Goal: Information Seeking & Learning: Compare options

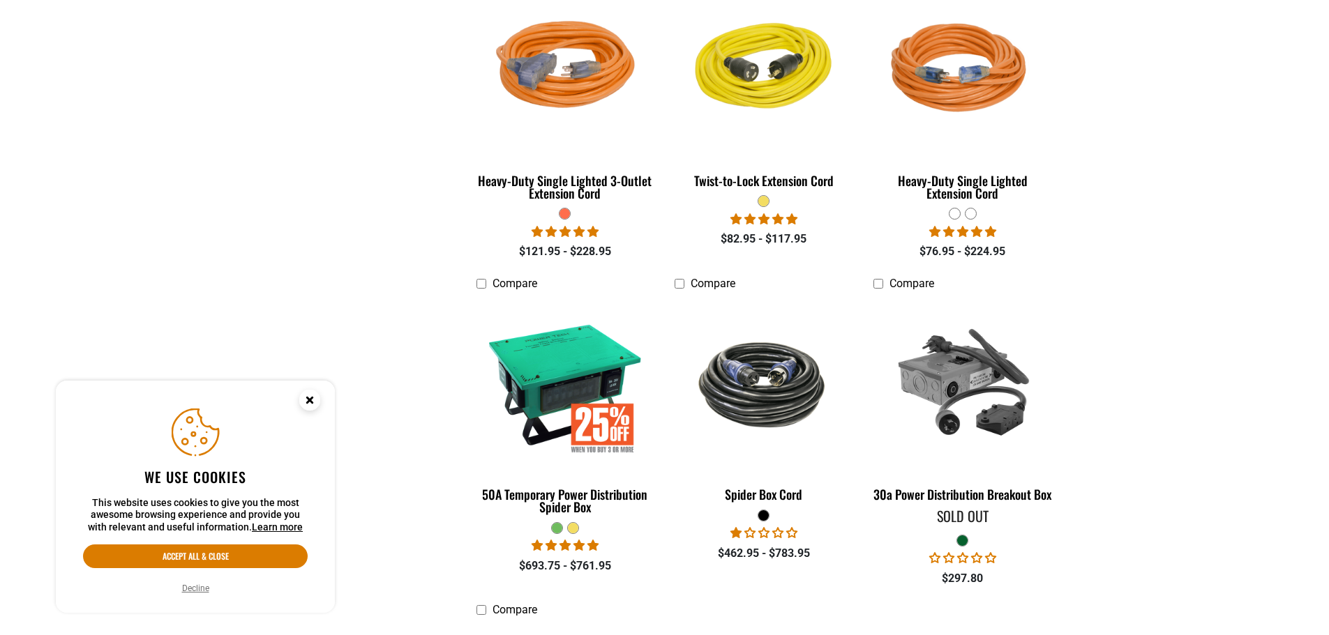
scroll to position [2162, 0]
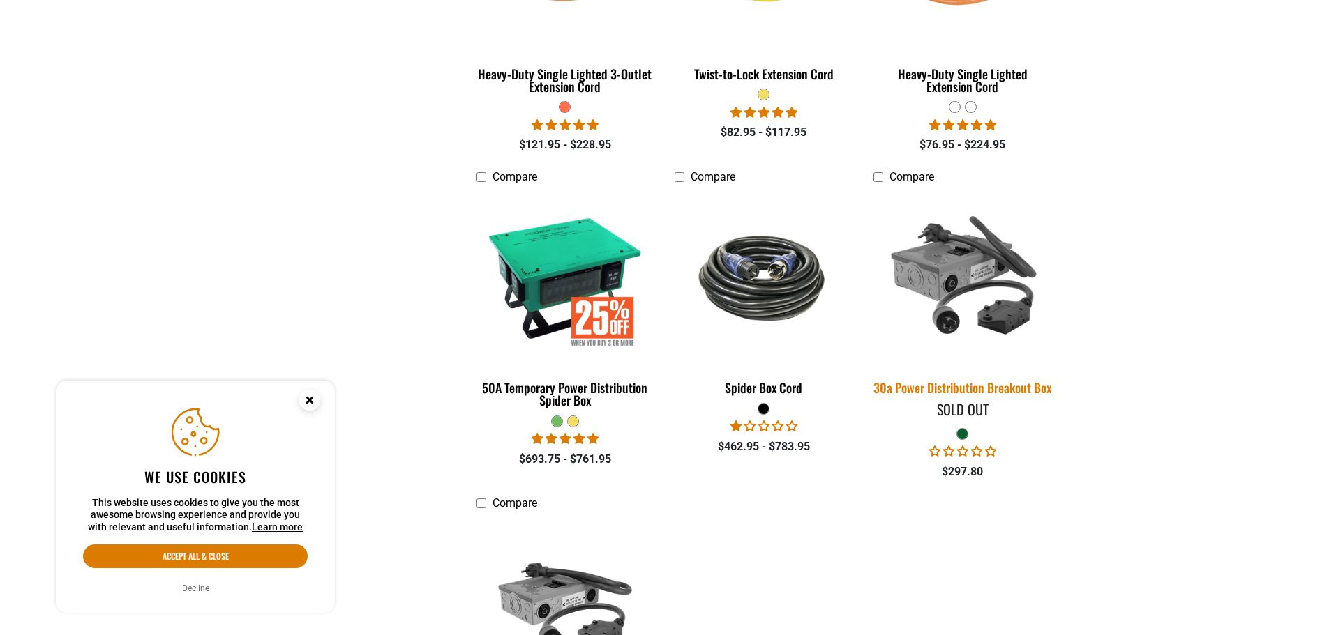
click at [984, 384] on div "30a Power Distribution Breakout Box" at bounding box center [962, 388] width 178 height 13
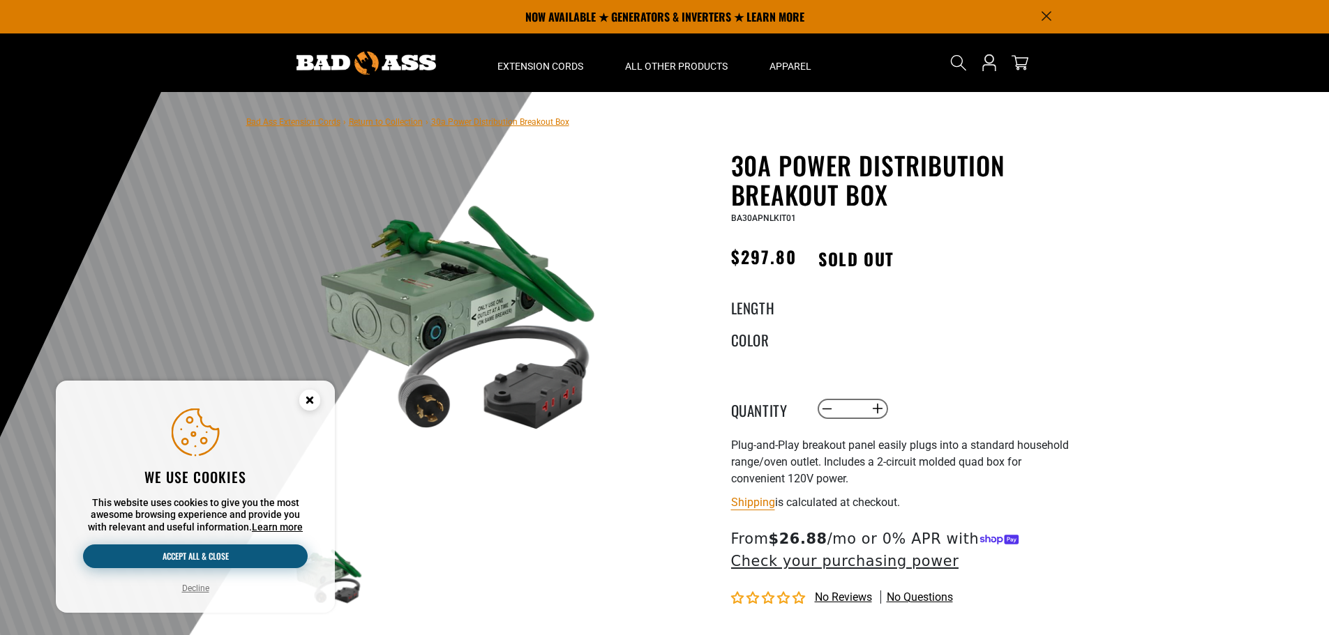
click at [204, 557] on button "Accept all & close" at bounding box center [195, 557] width 225 height 24
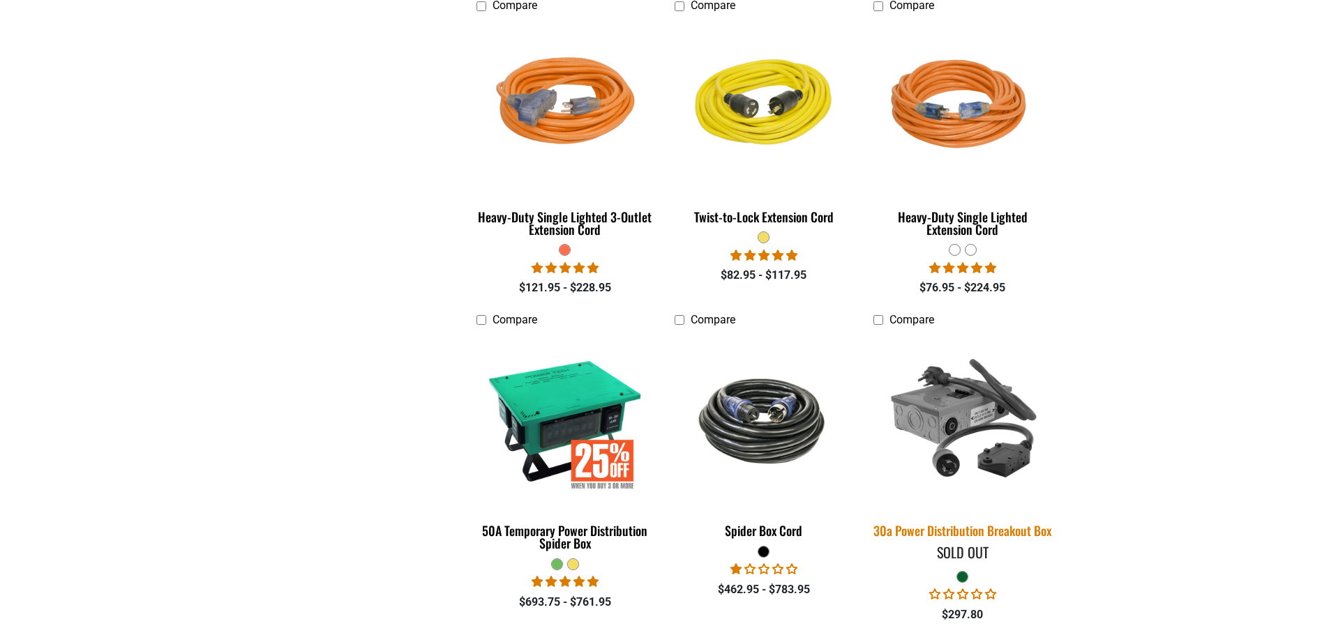
scroll to position [2023, 0]
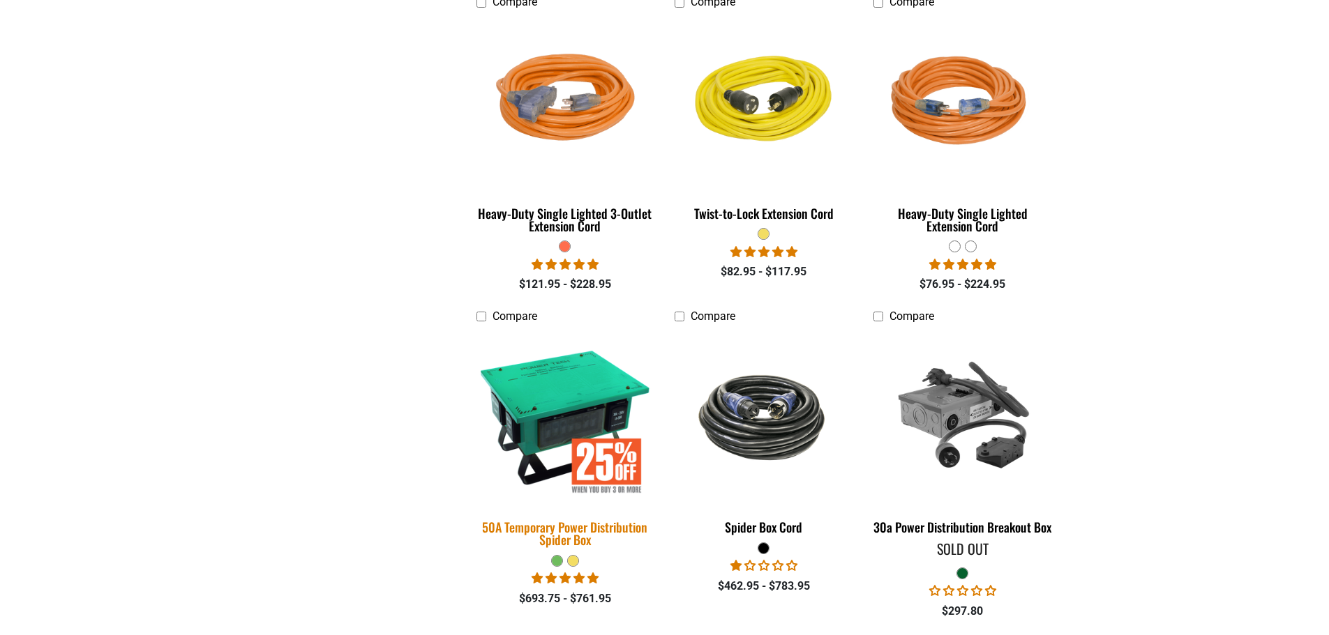
click at [603, 521] on div "50A Temporary Power Distribution Spider Box" at bounding box center [565, 533] width 178 height 25
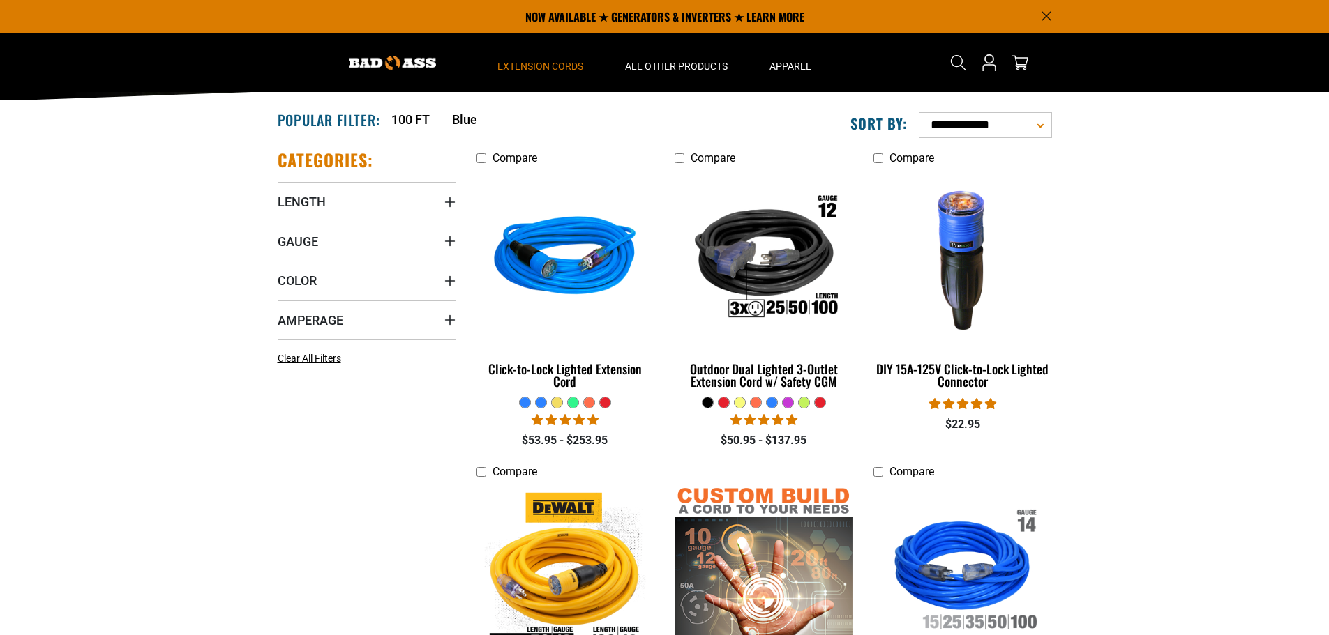
scroll to position [209, 0]
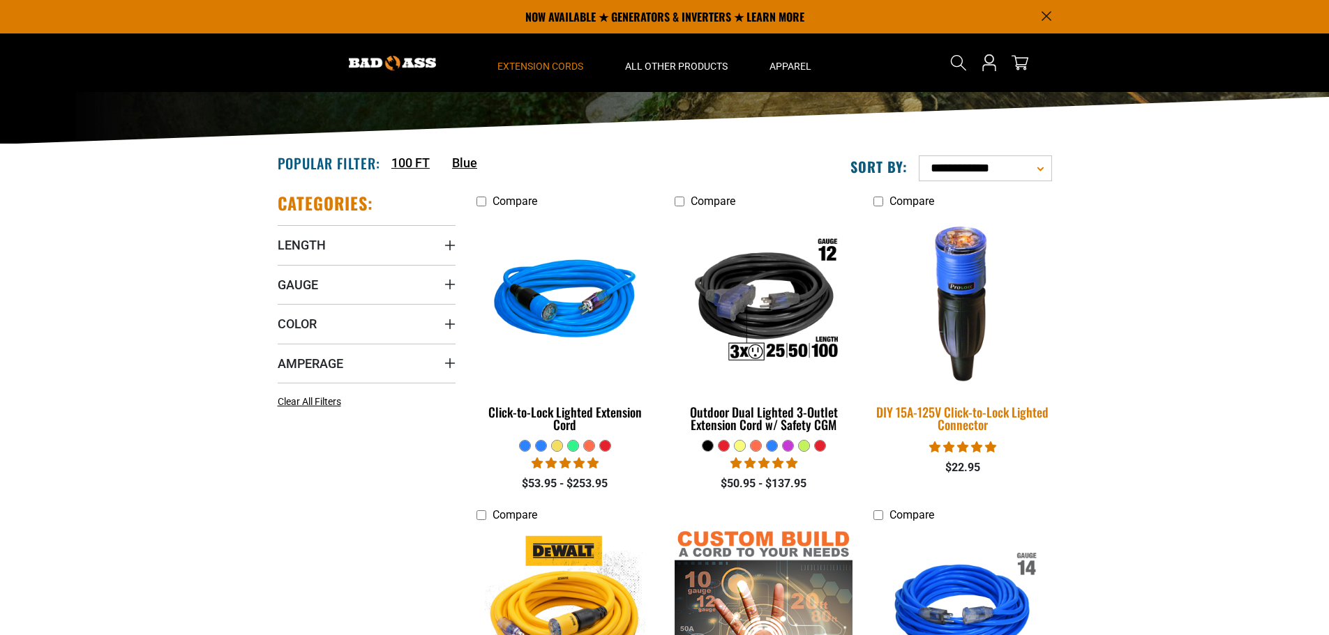
click at [993, 415] on div "DIY 15A-125V Click-to-Lock Lighted Connector" at bounding box center [962, 418] width 178 height 25
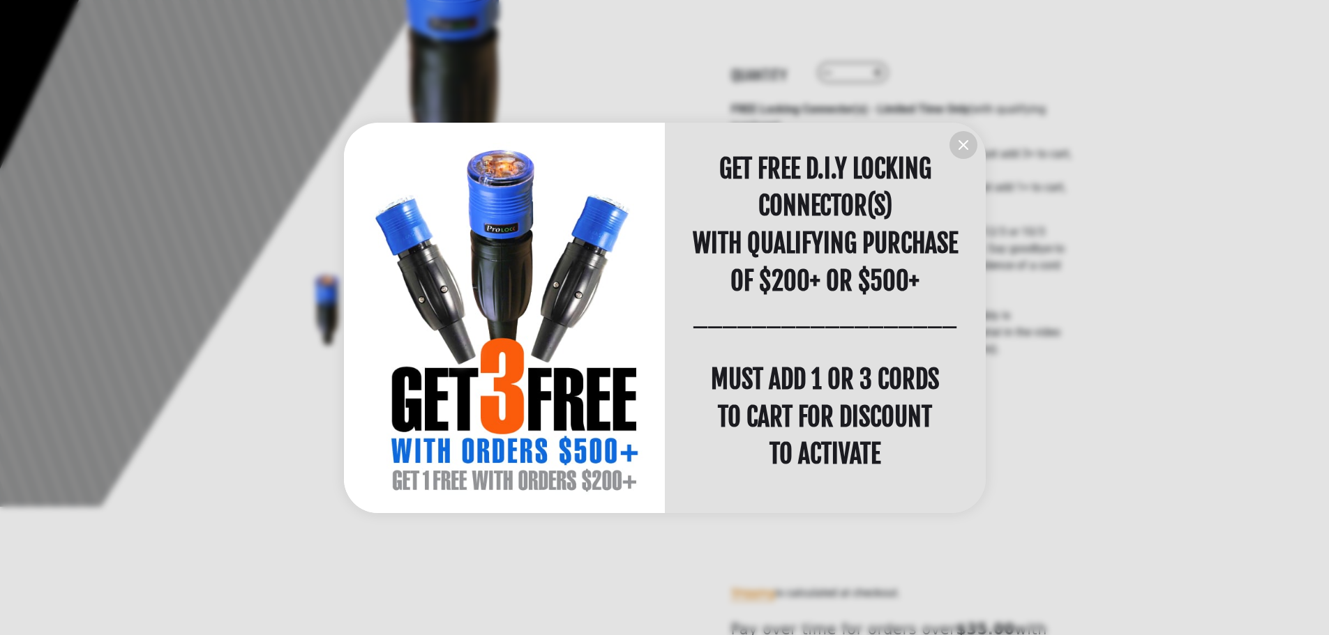
scroll to position [279, 0]
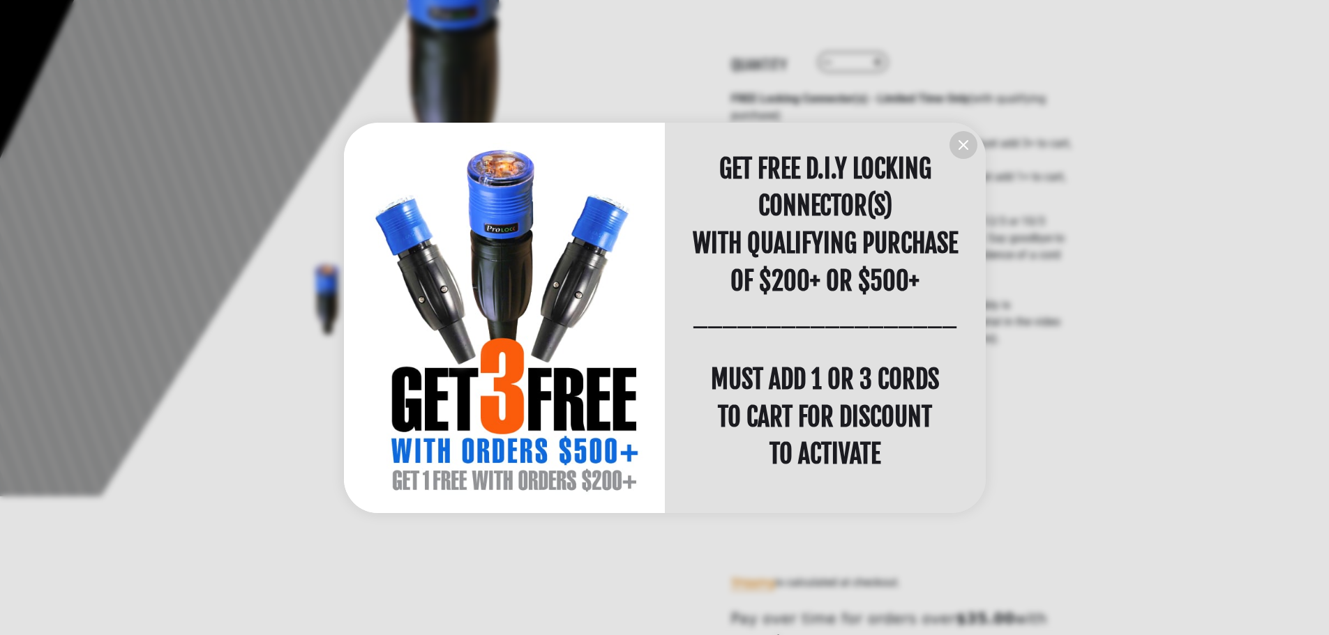
click at [961, 139] on icon "information" at bounding box center [963, 145] width 17 height 17
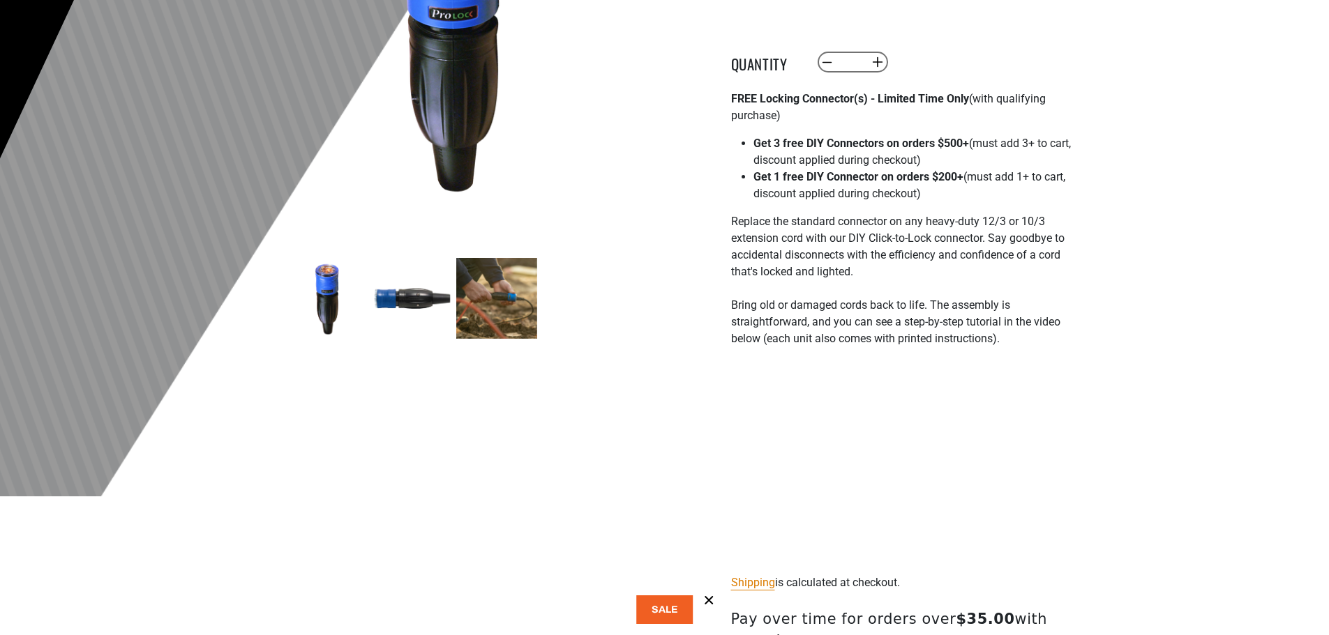
click at [494, 308] on img at bounding box center [496, 298] width 81 height 81
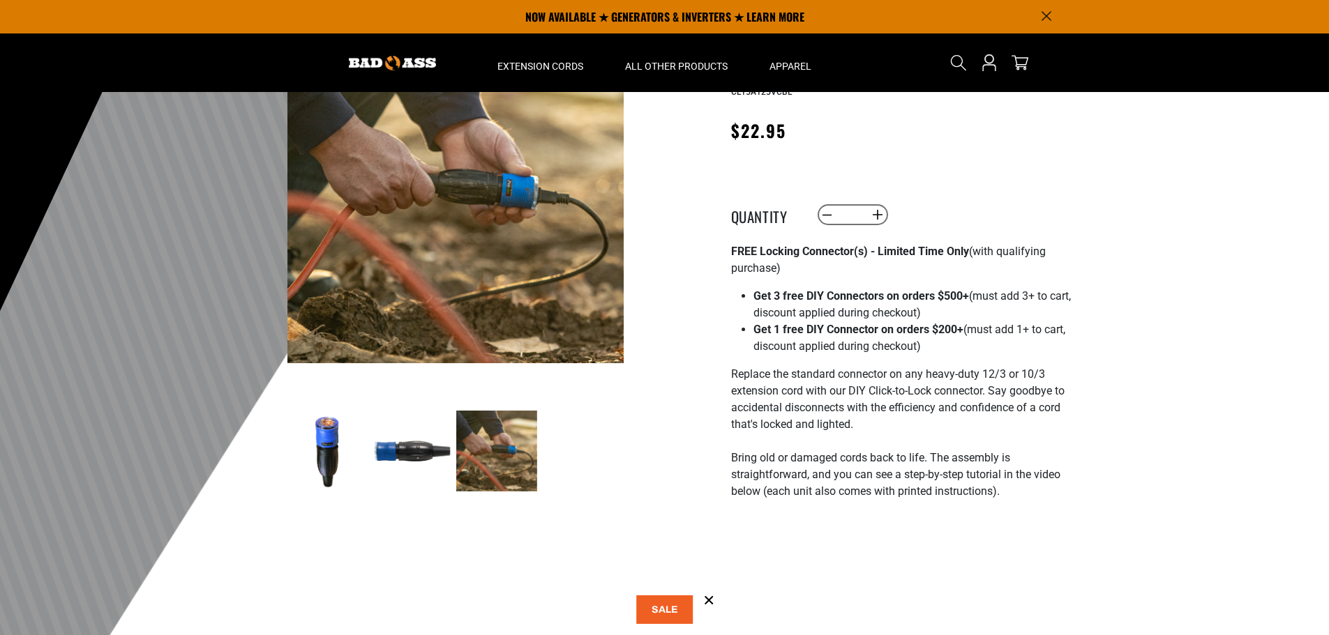
scroll to position [0, 0]
